Goal: Task Accomplishment & Management: Manage account settings

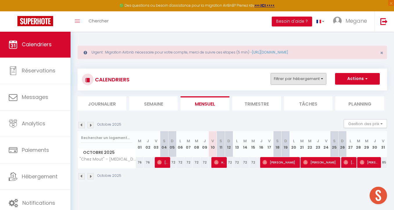
click at [321, 80] on button "Filtrer par hébergement" at bounding box center [299, 79] width 56 height 12
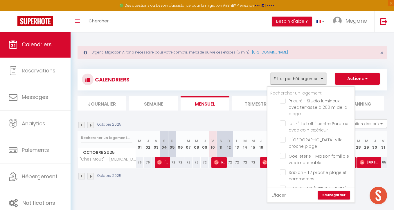
scroll to position [239, 0]
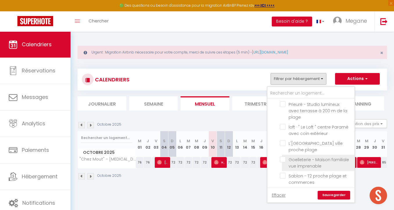
click at [283, 156] on input "Goelleterie - Maison familiale vue imprenable" at bounding box center [316, 159] width 73 height 6
checkbox input "true"
checkbox input "false"
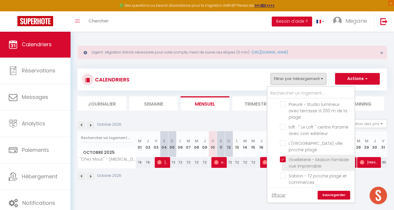
checkbox input "false"
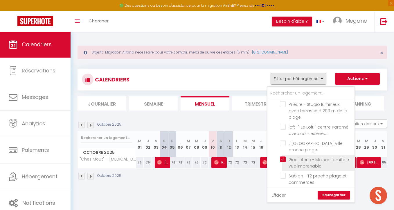
checkbox input "false"
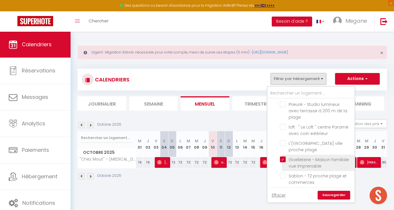
checkbox input "false"
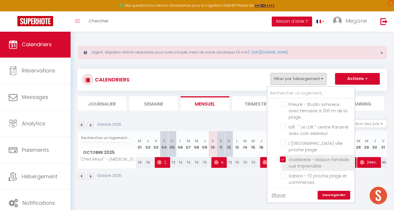
checkbox input "false"
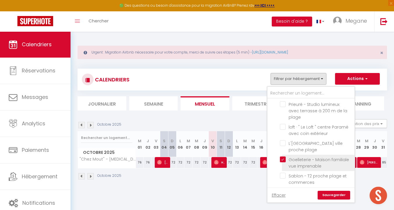
checkbox input "false"
click at [285, 209] on input ""Chez Mout" - [MEDICAL_DATA] - jardin - [GEOGRAPHIC_DATA] - [GEOGRAPHIC_DATA]" at bounding box center [316, 214] width 73 height 6
checkbox input "false"
click at [333, 197] on link "Sauvegarder" at bounding box center [334, 195] width 33 height 9
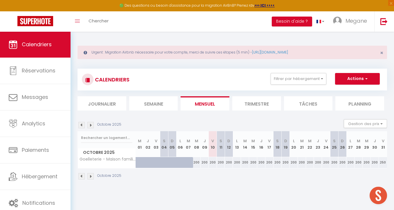
scroll to position [0, 0]
click at [215, 162] on div "200" at bounding box center [213, 162] width 8 height 11
type input "200"
type input "Ven 10 Octobre 2025"
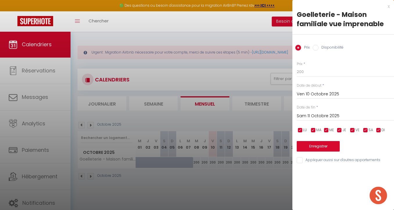
click at [326, 114] on input "Sam 11 Octobre 2025" at bounding box center [345, 116] width 97 height 8
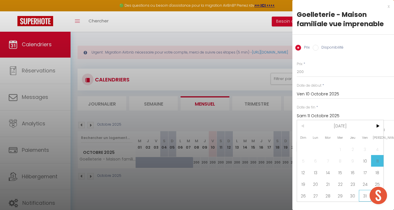
click at [366, 197] on span "31" at bounding box center [365, 196] width 12 height 12
type input "Ven 31 Octobre 2025"
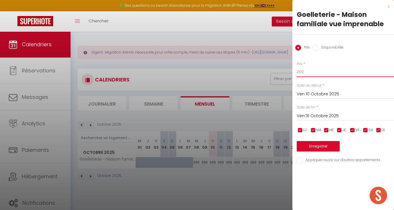
click at [314, 73] on input "200" at bounding box center [345, 72] width 97 height 10
type input "2"
type input "160"
click at [317, 143] on button "Enregistrer" at bounding box center [318, 146] width 43 height 10
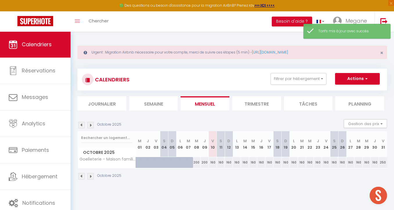
click at [90, 125] on img at bounding box center [90, 125] width 6 height 6
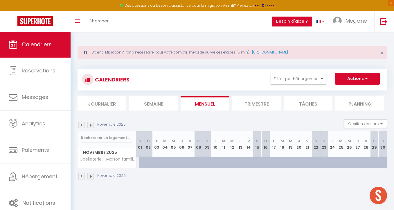
click at [142, 161] on div at bounding box center [143, 162] width 8 height 11
type input "250"
type input "[DATE]"
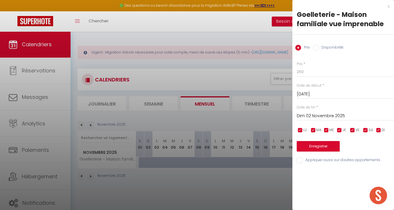
click at [333, 114] on input "Dim 02 Novembre 2025" at bounding box center [345, 116] width 97 height 8
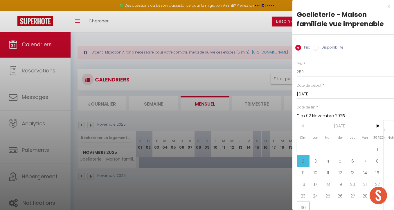
click at [304, 203] on span "30" at bounding box center [303, 207] width 12 height 12
type input "Dim 30 Novembre 2025"
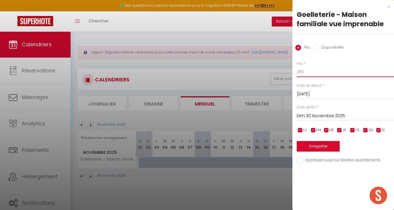
click at [310, 72] on input "250" at bounding box center [345, 72] width 97 height 10
type input "2"
type input "175"
click at [324, 143] on button "Enregistrer" at bounding box center [318, 146] width 43 height 10
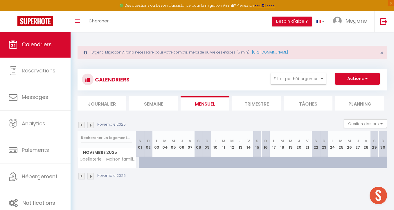
click at [140, 163] on div at bounding box center [143, 162] width 8 height 11
type input "175"
type input "[DATE]"
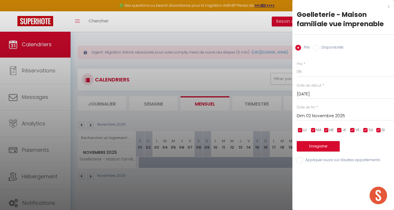
click at [330, 111] on div "[DATE] < [DATE] > Dim Lun Mar Mer Jeu Ven Sam 1 2 3 4 5 6 7 8 9 10 11 12 13 14 …" at bounding box center [345, 115] width 97 height 10
click at [333, 114] on input "Dim 02 Novembre 2025" at bounding box center [345, 116] width 97 height 8
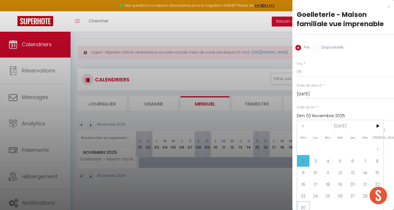
click at [304, 204] on span "30" at bounding box center [303, 207] width 12 height 12
type input "Dim 30 Novembre 2025"
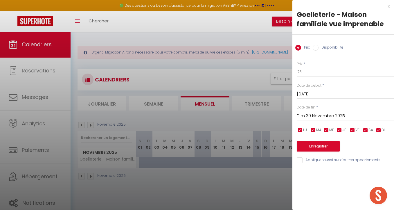
click at [319, 46] on label "Disponibilité" at bounding box center [331, 48] width 25 height 6
click at [319, 46] on input "Disponibilité" at bounding box center [316, 48] width 6 height 6
radio input "true"
radio input "false"
click at [328, 147] on button "Enregistrer" at bounding box center [318, 146] width 43 height 10
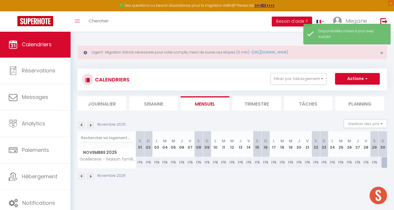
click at [241, 181] on div "Novembre 2025" at bounding box center [233, 176] width 310 height 17
click at [90, 125] on img at bounding box center [90, 125] width 6 height 6
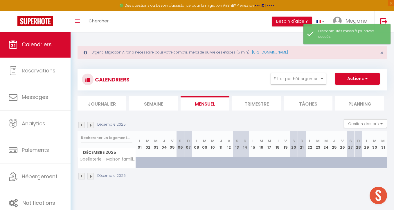
click at [81, 124] on img at bounding box center [81, 125] width 6 height 6
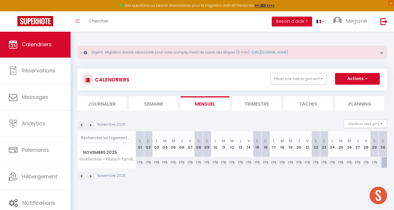
click at [384, 162] on div at bounding box center [386, 162] width 8 height 11
select select "1"
type input "Dim 30 Novembre 2025"
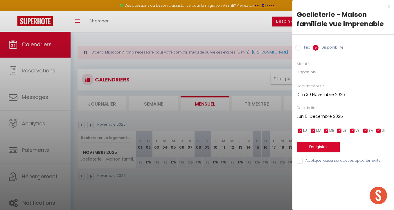
click at [336, 118] on input "Lun 01 Décembre 2025" at bounding box center [345, 117] width 97 height 8
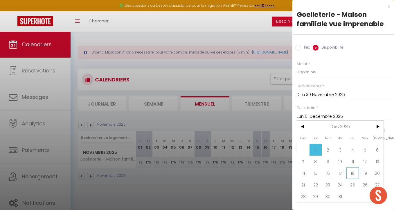
click at [352, 173] on span "18" at bounding box center [353, 173] width 12 height 12
type input "Jeu 18 Décembre 2025"
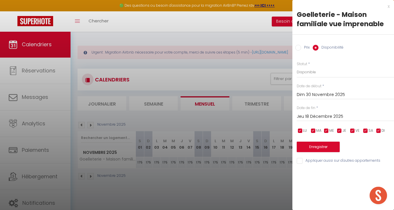
click at [304, 46] on label "Prix" at bounding box center [305, 48] width 9 height 6
click at [301, 46] on input "Prix" at bounding box center [298, 48] width 6 height 6
radio input "true"
radio input "false"
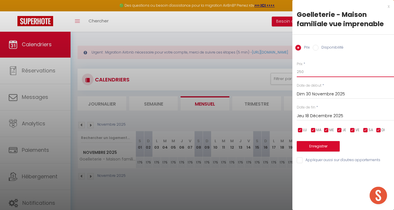
click at [306, 73] on input "250" at bounding box center [345, 72] width 97 height 10
type input "2"
type input "190"
click at [319, 145] on button "Enregistrer" at bounding box center [318, 146] width 43 height 10
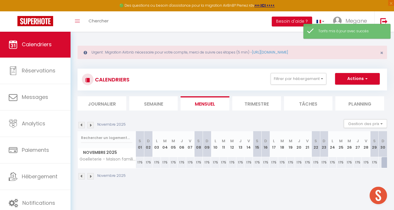
click at [92, 125] on img at bounding box center [90, 125] width 6 height 6
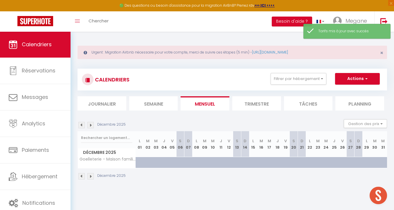
click at [83, 125] on img at bounding box center [81, 125] width 6 height 6
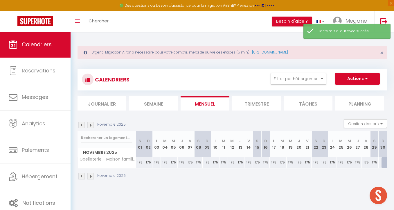
click at [384, 162] on div at bounding box center [386, 162] width 8 height 11
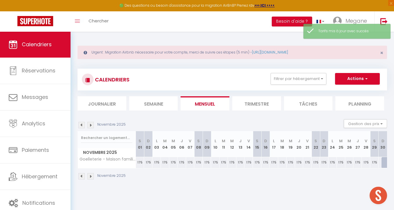
type input "190"
select select "1"
type input "Dim 30 Novembre 2025"
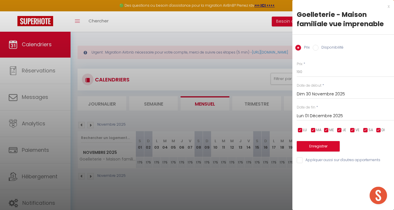
click at [336, 116] on input "Lun 01 Décembre 2025" at bounding box center [345, 116] width 97 height 8
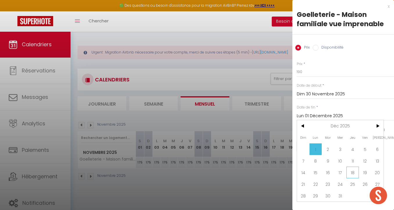
click at [353, 170] on span "18" at bounding box center [353, 172] width 12 height 12
type input "Jeu 18 Décembre 2025"
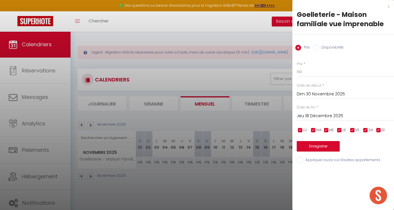
click at [331, 44] on div "Prix Disponibilité" at bounding box center [343, 44] width 102 height 19
click at [332, 49] on label "Disponibilité" at bounding box center [331, 48] width 25 height 6
click at [319, 49] on input "Disponibilité" at bounding box center [316, 48] width 6 height 6
radio input "true"
radio input "false"
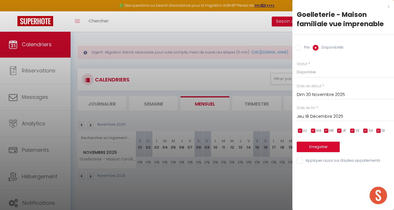
click at [330, 143] on button "Enregistrer" at bounding box center [318, 146] width 43 height 10
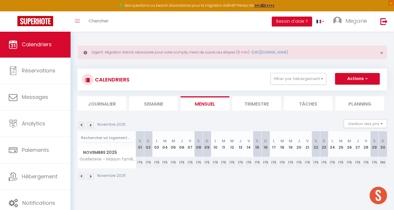
click at [91, 123] on img at bounding box center [90, 125] width 6 height 6
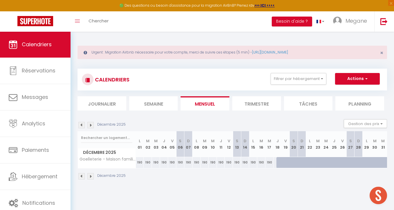
click at [91, 123] on img at bounding box center [90, 125] width 6 height 6
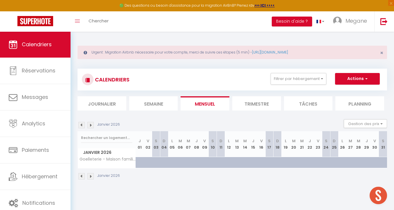
click at [173, 161] on div at bounding box center [175, 165] width 8 height 11
select select "1"
type input "Lun 05 Janvier 2026"
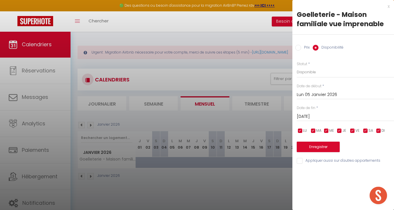
click at [329, 118] on input "[DATE]" at bounding box center [345, 117] width 97 height 8
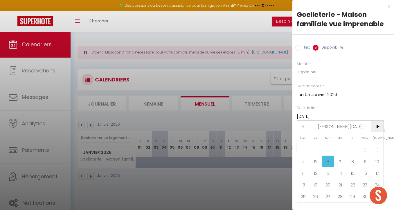
click at [380, 126] on span ">" at bounding box center [377, 127] width 12 height 12
click at [375, 183] on span "28" at bounding box center [377, 185] width 12 height 12
type input "[DATE]"
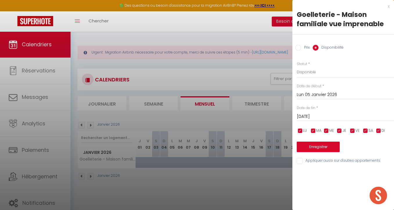
click at [317, 145] on button "Enregistrer" at bounding box center [318, 146] width 43 height 10
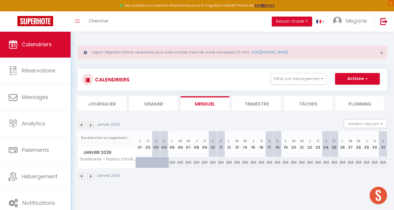
click at [173, 163] on div "250" at bounding box center [172, 162] width 8 height 11
select select "1"
type input "Lun 05 Janvier 2026"
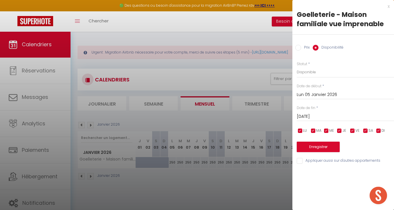
click at [324, 116] on input "[DATE]" at bounding box center [345, 117] width 97 height 8
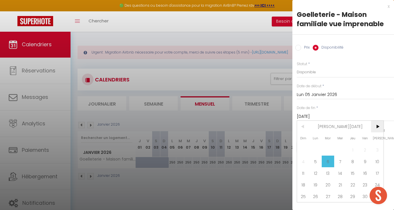
click at [379, 124] on span ">" at bounding box center [377, 127] width 12 height 12
click at [377, 182] on span "28" at bounding box center [377, 185] width 12 height 12
type input "[DATE]"
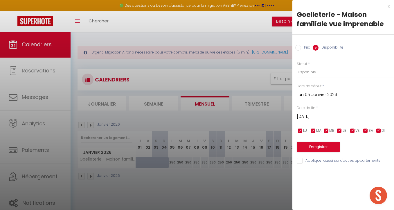
click at [300, 46] on input "Prix" at bounding box center [298, 48] width 6 height 6
radio input "true"
radio input "false"
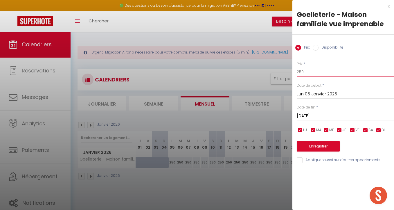
click at [306, 70] on input "250" at bounding box center [345, 72] width 97 height 10
type input "195"
click at [328, 144] on button "Enregistrer" at bounding box center [318, 146] width 43 height 10
